Goal: Information Seeking & Learning: Learn about a topic

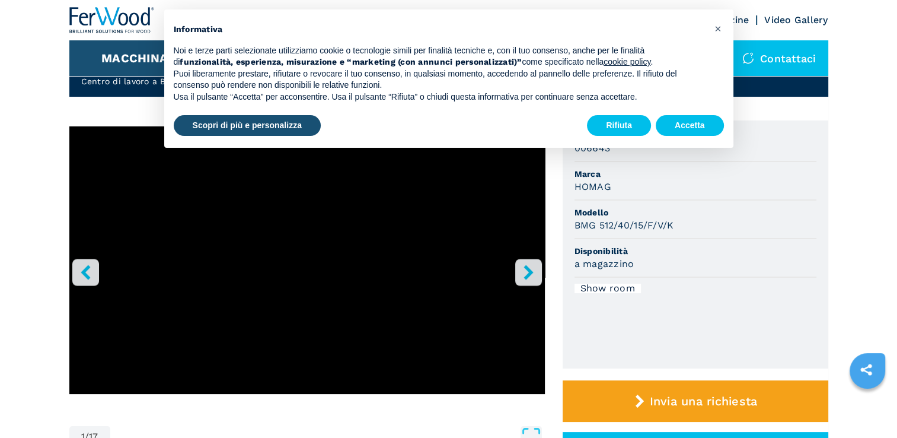
scroll to position [59, 0]
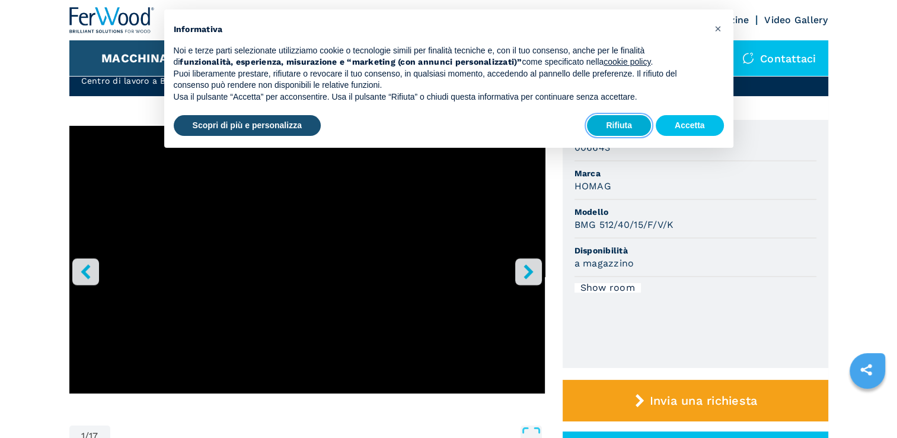
click at [636, 132] on button "Rifiuta" at bounding box center [619, 125] width 64 height 21
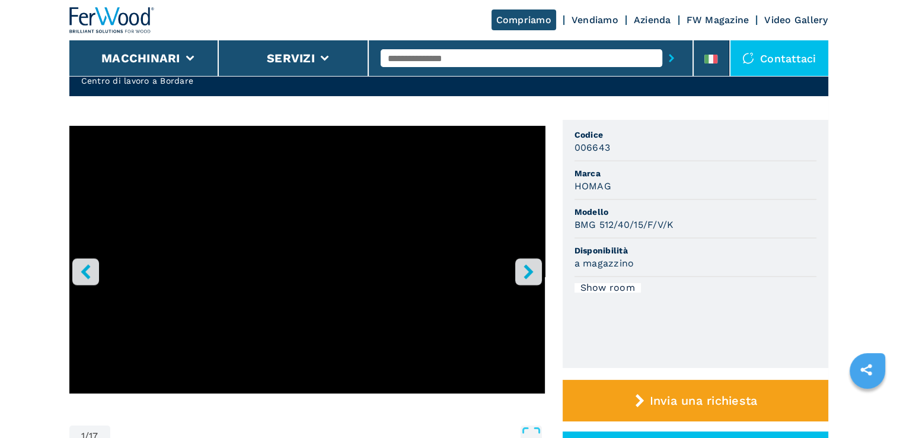
click at [533, 272] on icon "right-button" at bounding box center [528, 271] width 15 height 15
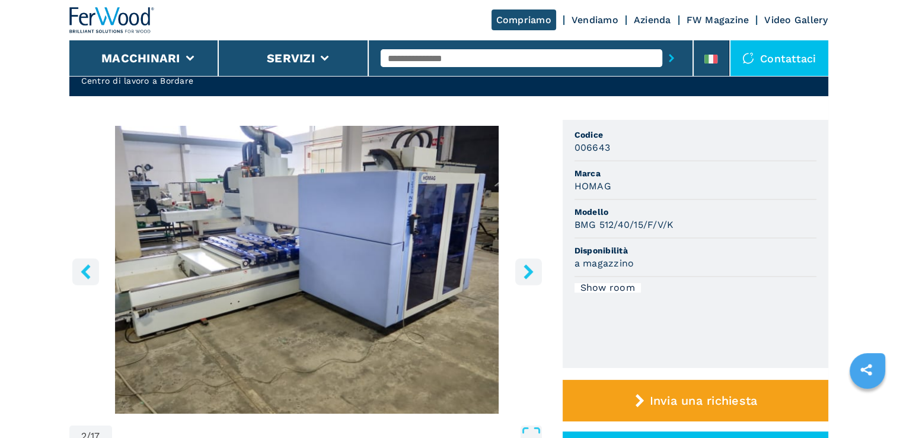
click at [533, 272] on icon "right-button" at bounding box center [528, 271] width 15 height 15
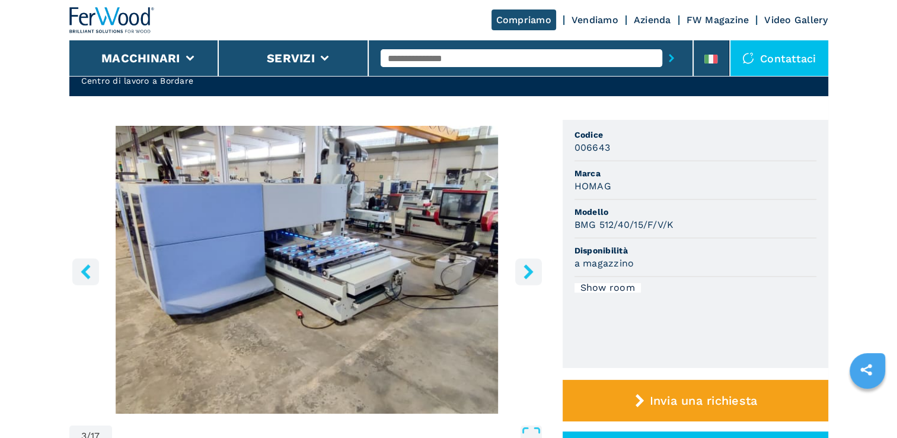
click at [533, 272] on icon "right-button" at bounding box center [528, 271] width 15 height 15
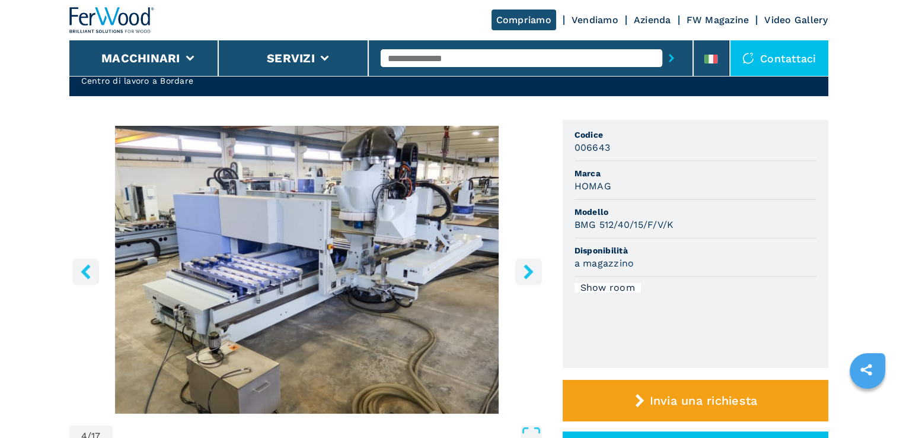
click at [533, 272] on icon "right-button" at bounding box center [528, 271] width 15 height 15
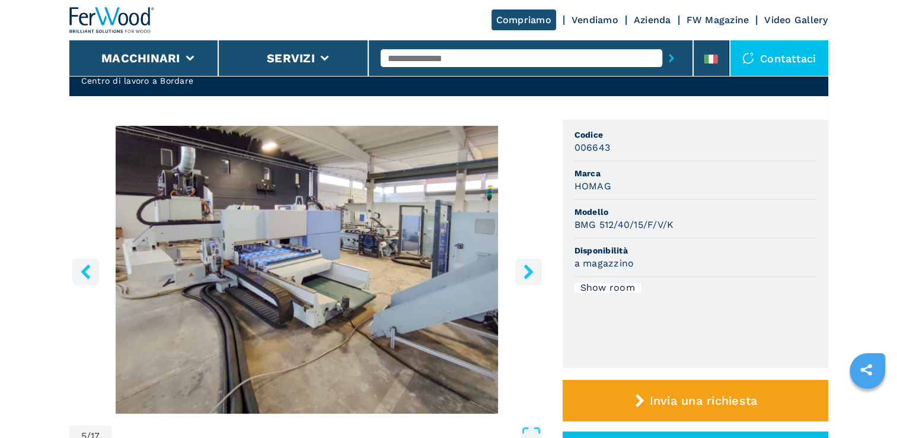
click at [530, 272] on icon "right-button" at bounding box center [528, 271] width 9 height 15
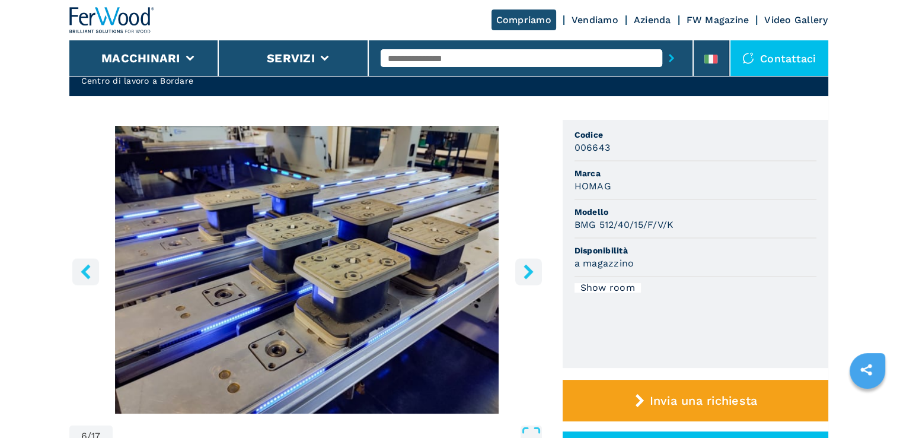
click at [530, 272] on icon "right-button" at bounding box center [528, 271] width 9 height 15
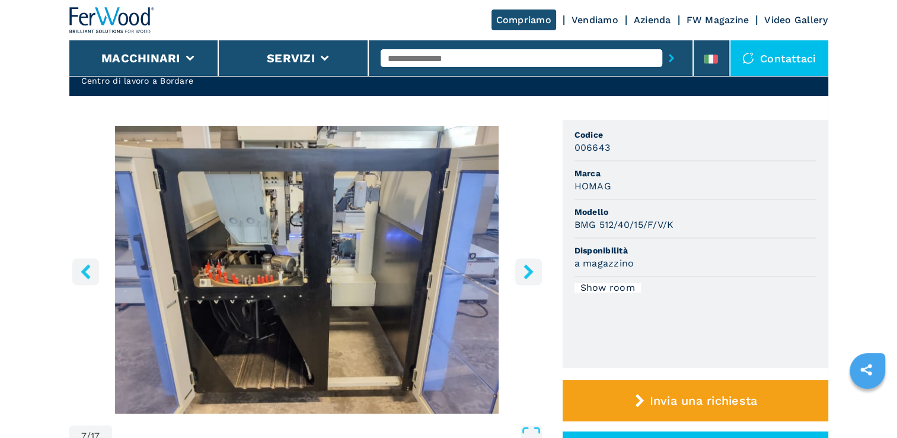
click at [530, 272] on icon "right-button" at bounding box center [528, 271] width 9 height 15
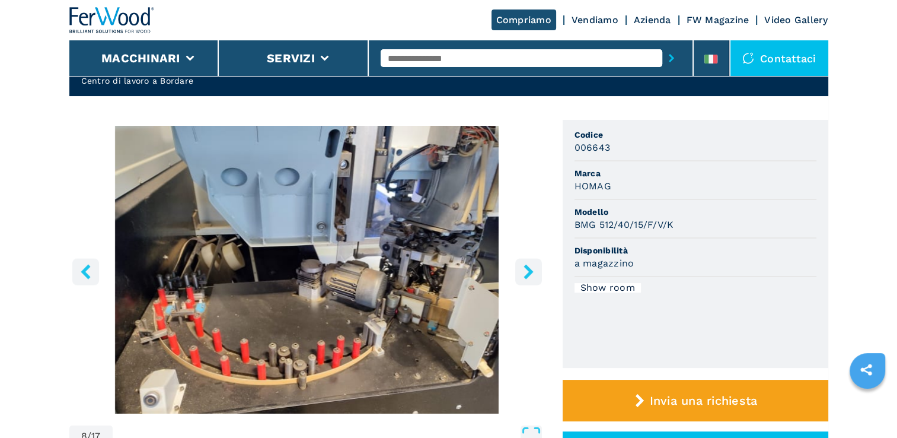
click at [530, 272] on icon "right-button" at bounding box center [528, 271] width 9 height 15
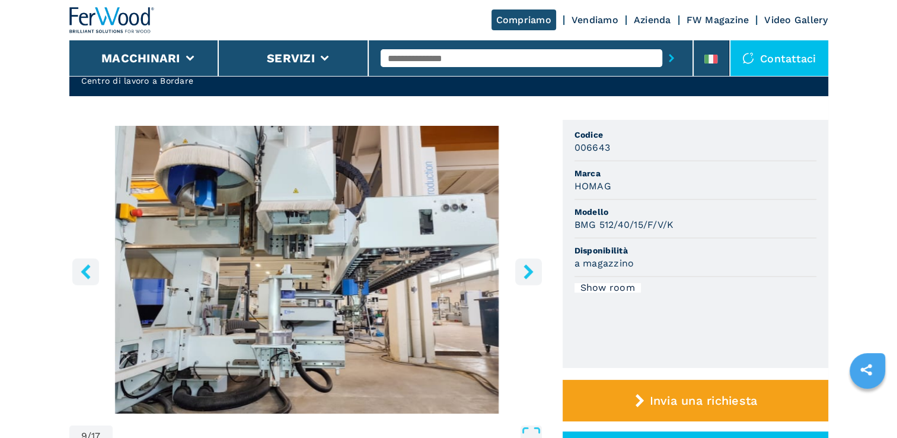
click at [530, 272] on icon "right-button" at bounding box center [528, 271] width 9 height 15
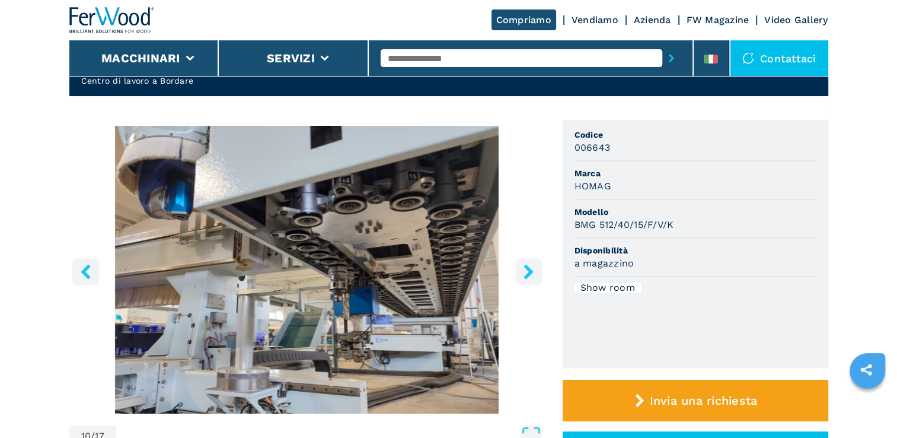
click at [530, 272] on icon "right-button" at bounding box center [528, 271] width 9 height 15
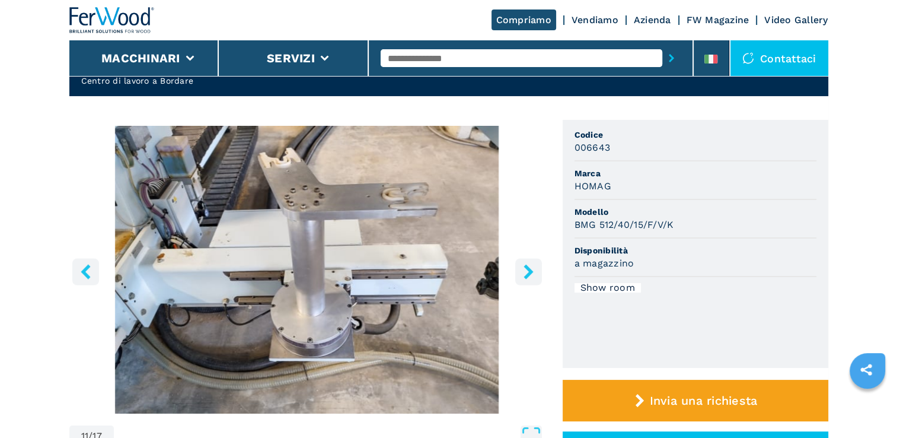
click at [530, 272] on icon "right-button" at bounding box center [528, 271] width 9 height 15
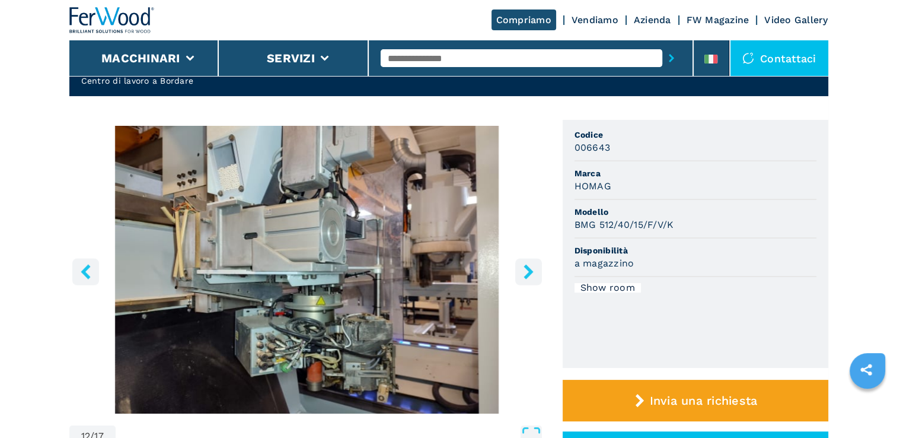
click at [530, 272] on icon "right-button" at bounding box center [528, 271] width 9 height 15
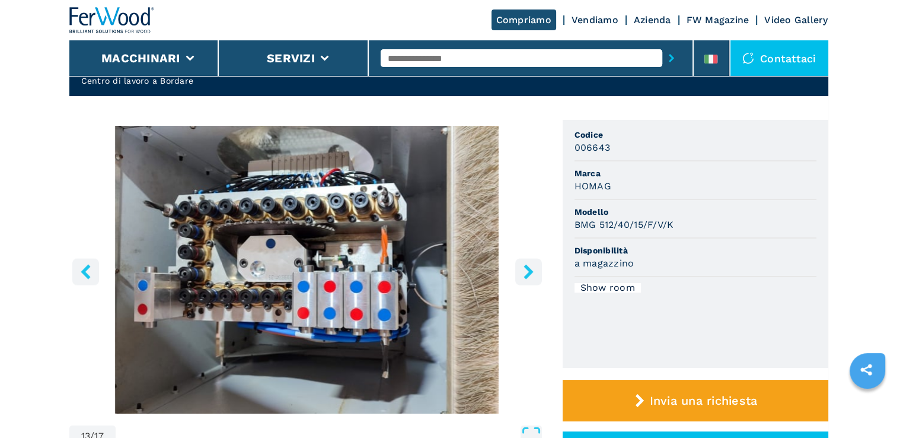
click at [530, 272] on icon "right-button" at bounding box center [528, 271] width 9 height 15
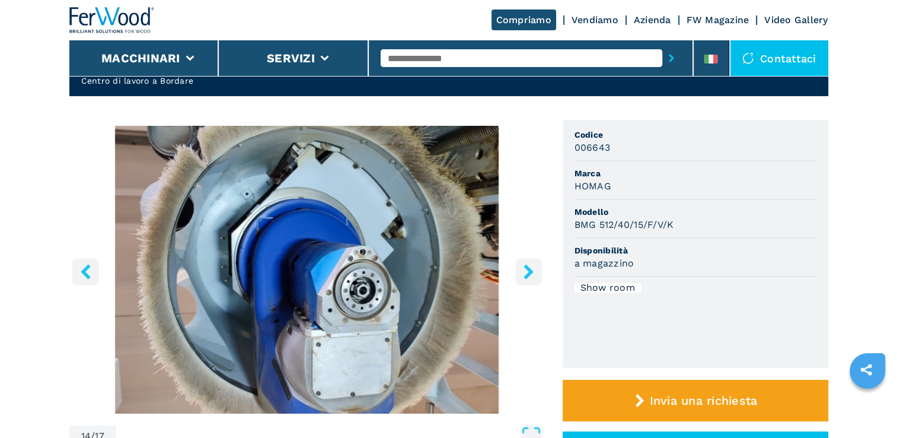
click at [530, 272] on icon "right-button" at bounding box center [528, 271] width 9 height 15
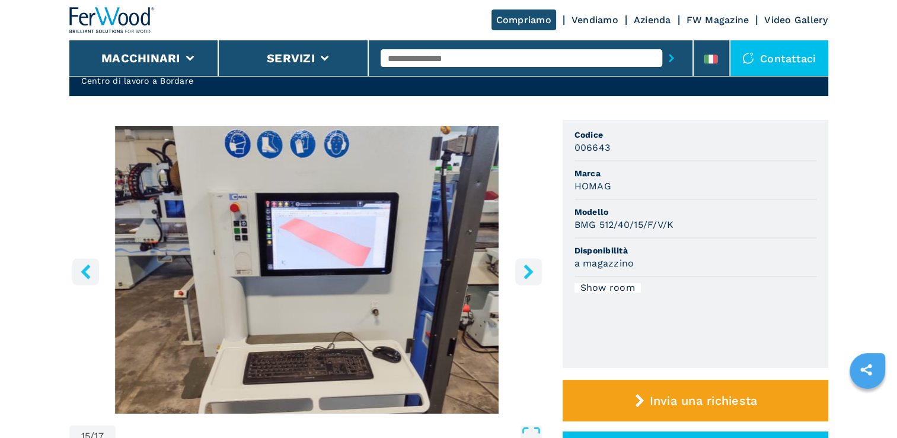
click at [530, 272] on icon "right-button" at bounding box center [528, 271] width 9 height 15
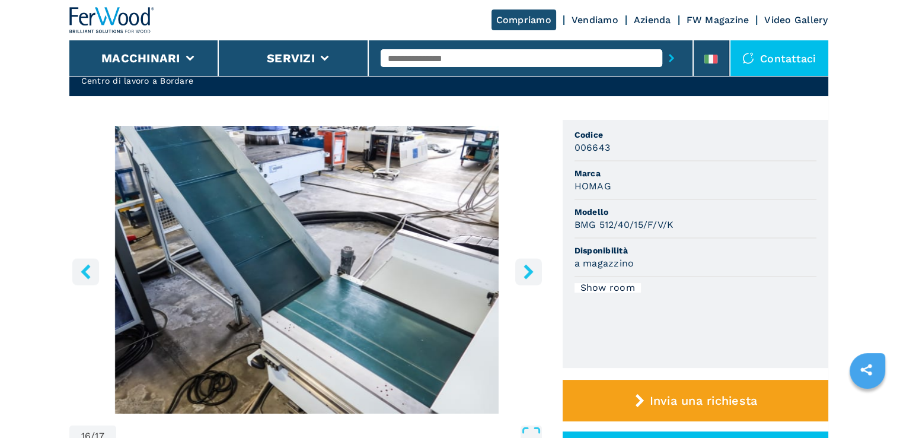
click at [530, 272] on icon "right-button" at bounding box center [528, 271] width 9 height 15
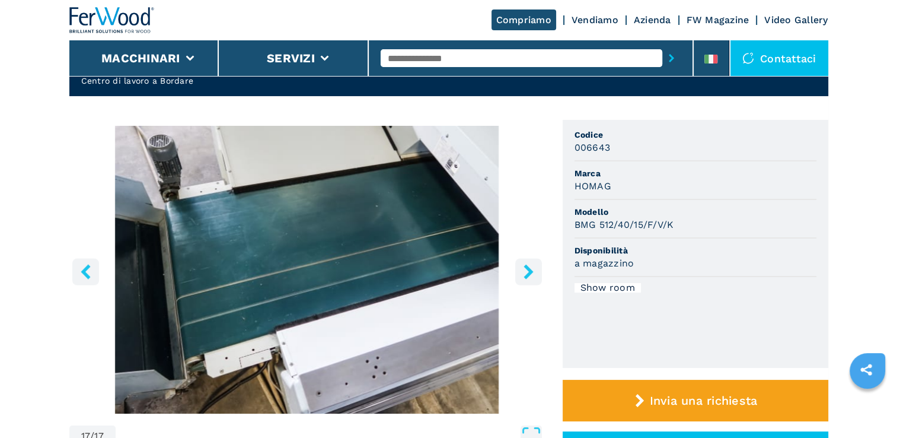
click at [530, 272] on icon "right-button" at bounding box center [528, 271] width 9 height 15
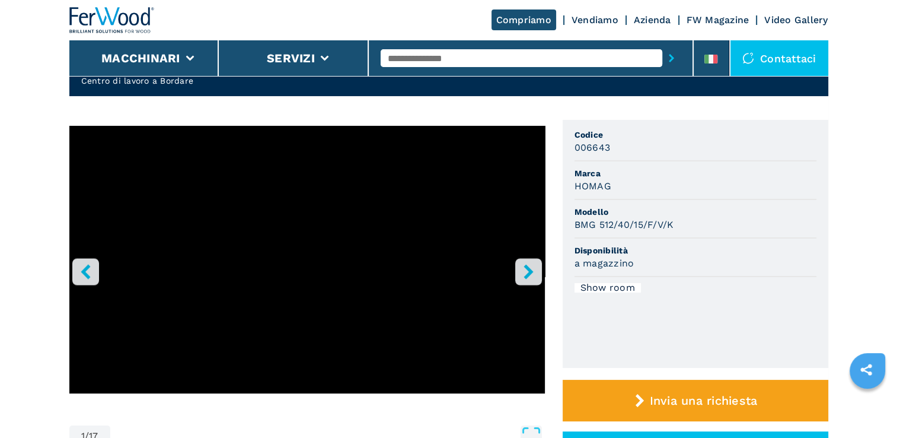
click at [530, 272] on icon "right-button" at bounding box center [528, 271] width 9 height 15
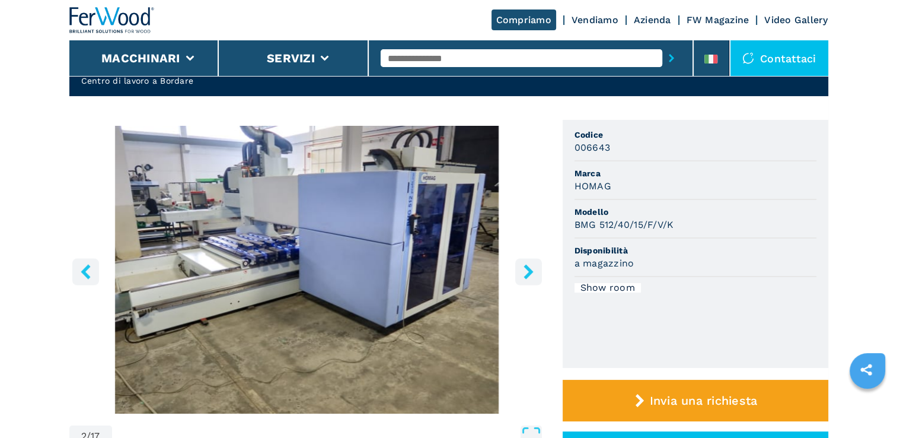
click at [70, 272] on img "Go to Slide 2" at bounding box center [307, 270] width 476 height 288
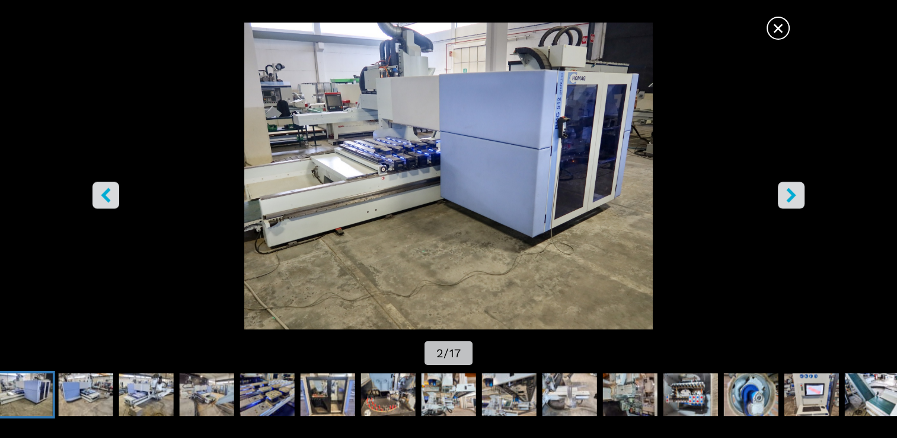
click at [102, 205] on button "left-button" at bounding box center [106, 195] width 27 height 27
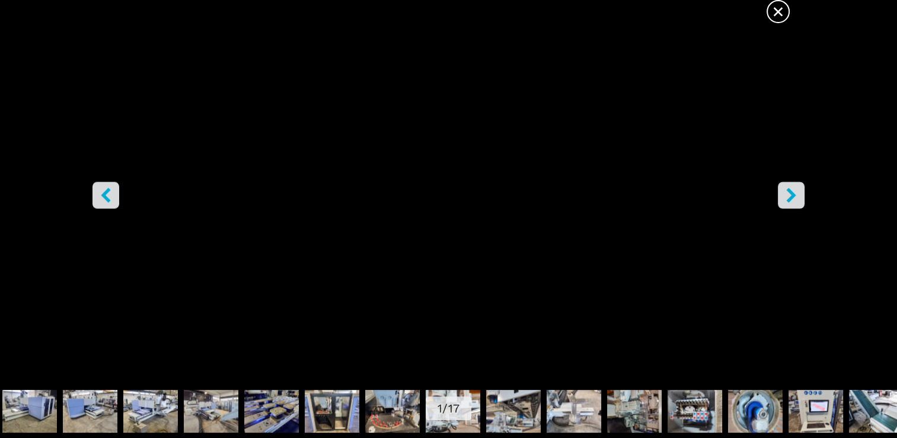
click at [772, 20] on span "×" at bounding box center [778, 9] width 21 height 21
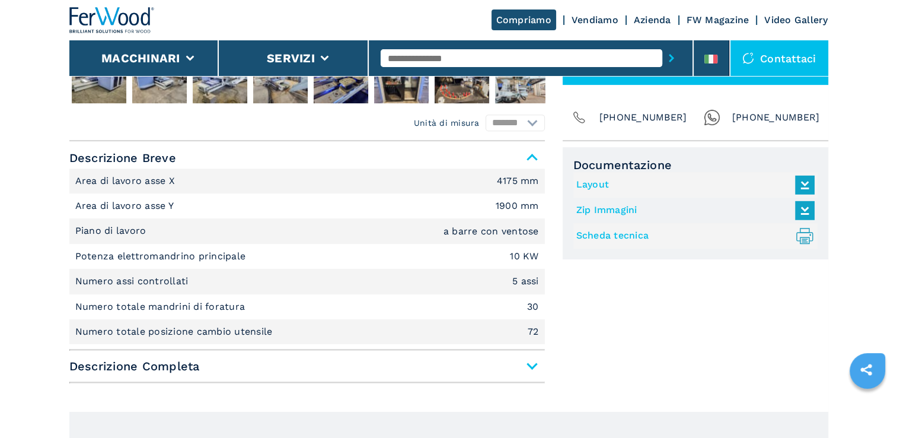
scroll to position [474, 0]
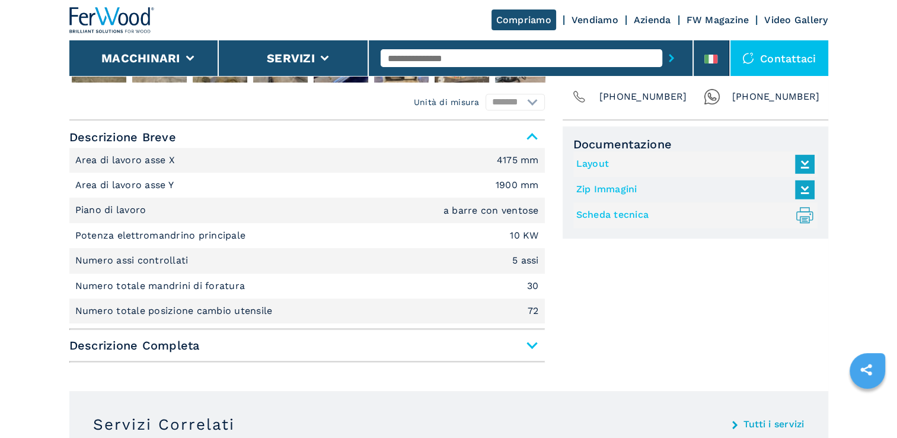
click at [530, 342] on span "Descrizione Completa" at bounding box center [307, 344] width 476 height 21
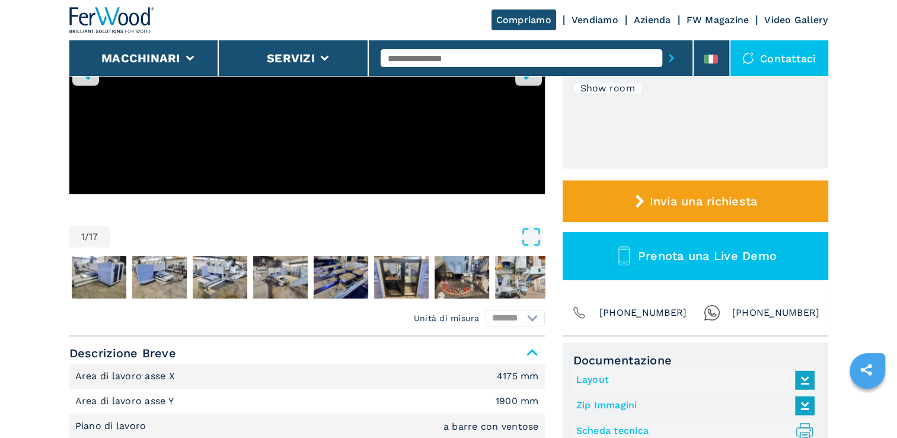
scroll to position [297, 0]
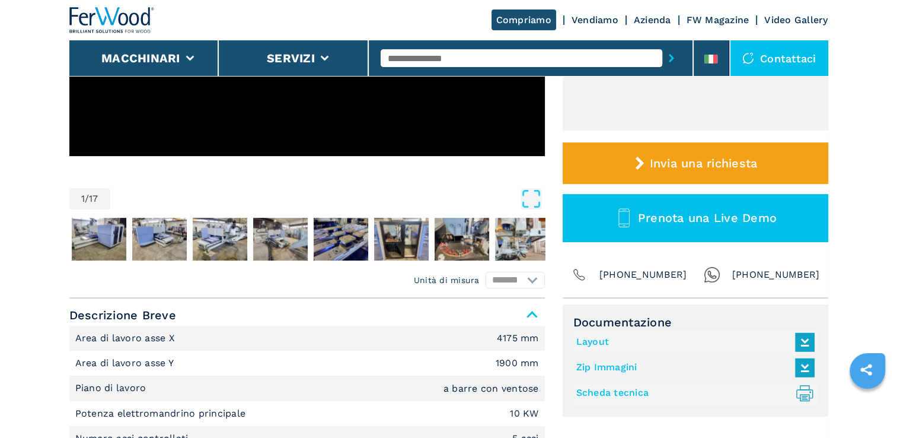
click at [803, 343] on icon at bounding box center [805, 341] width 26 height 25
click at [802, 367] on icon at bounding box center [805, 367] width 26 height 25
